Goal: Information Seeking & Learning: Learn about a topic

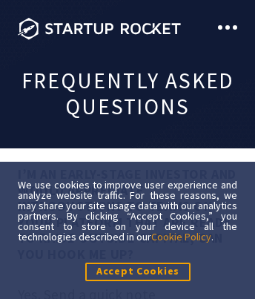
scroll to position [8854, 0]
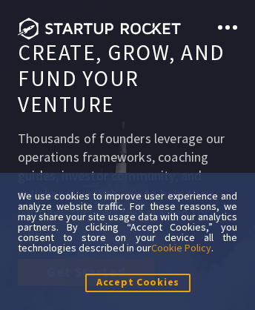
scroll to position [9938, 0]
